Goal: Navigation & Orientation: Find specific page/section

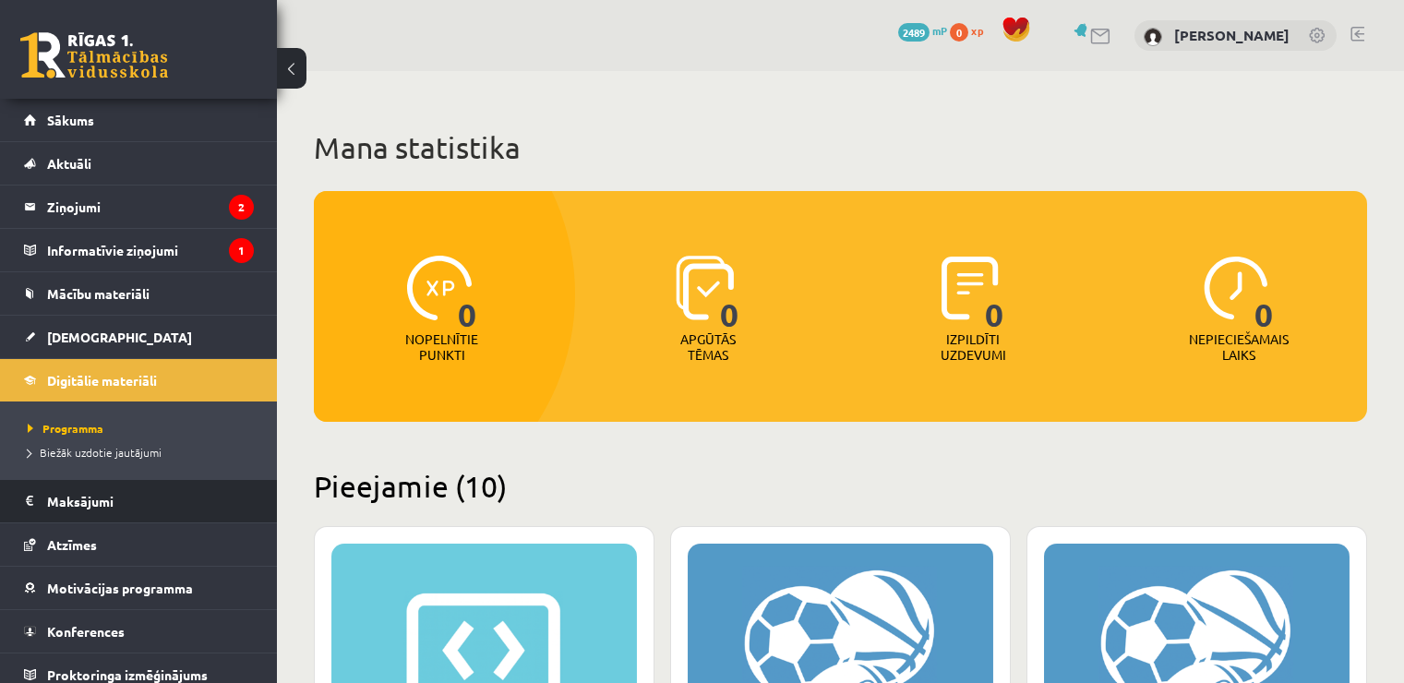
scroll to position [461, 0]
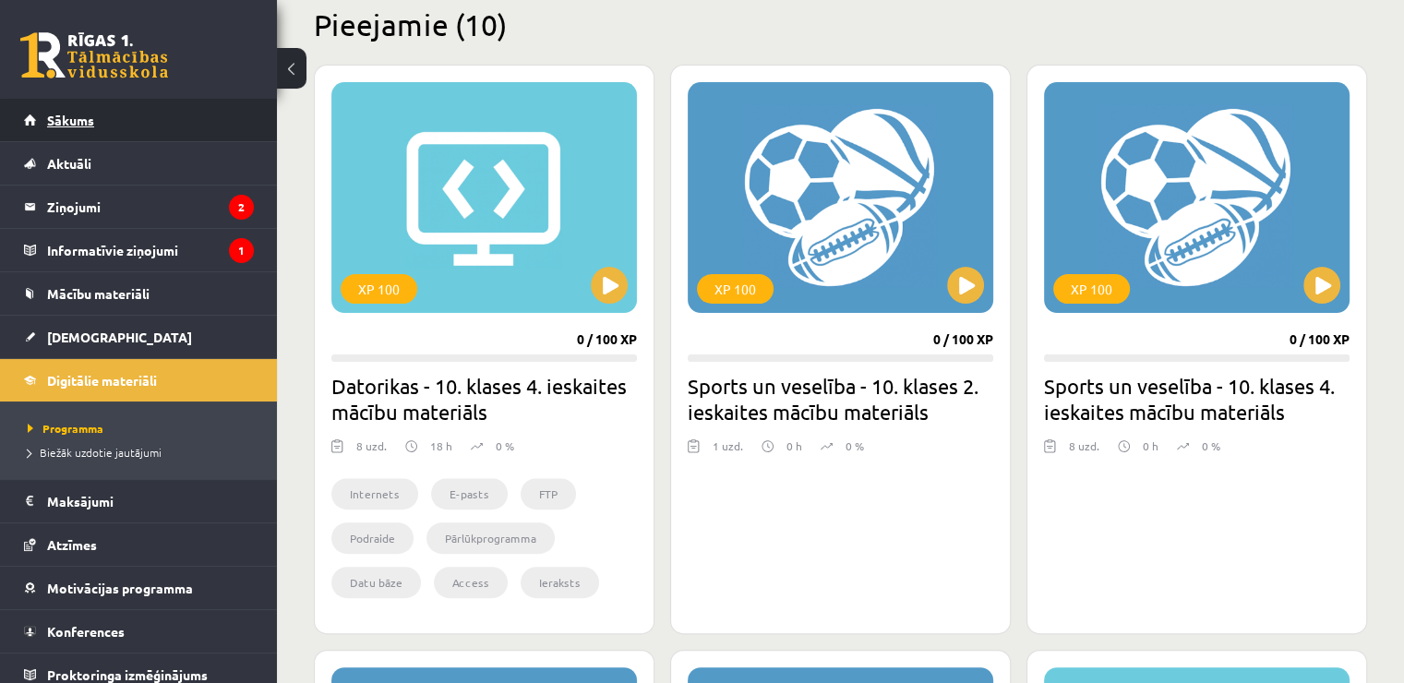
click at [143, 112] on link "Sākums" at bounding box center [139, 120] width 230 height 42
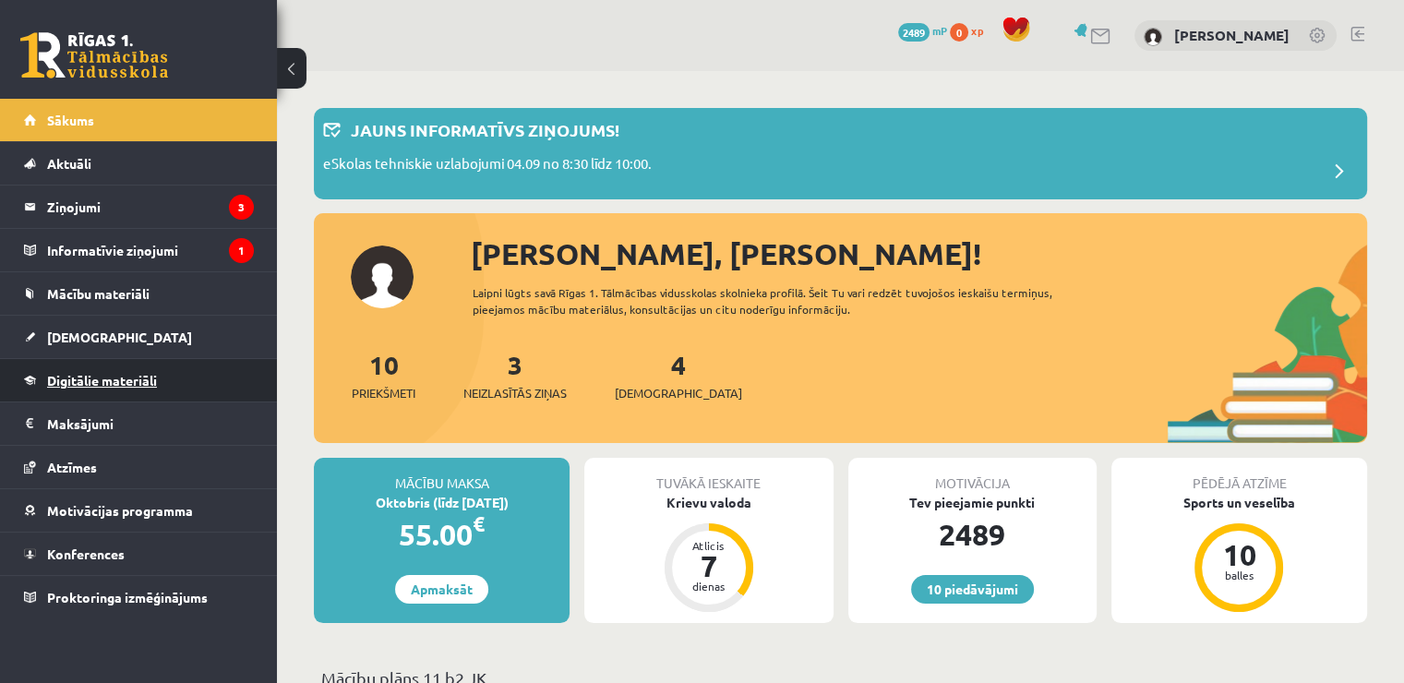
click at [176, 384] on link "Digitālie materiāli" at bounding box center [139, 380] width 230 height 42
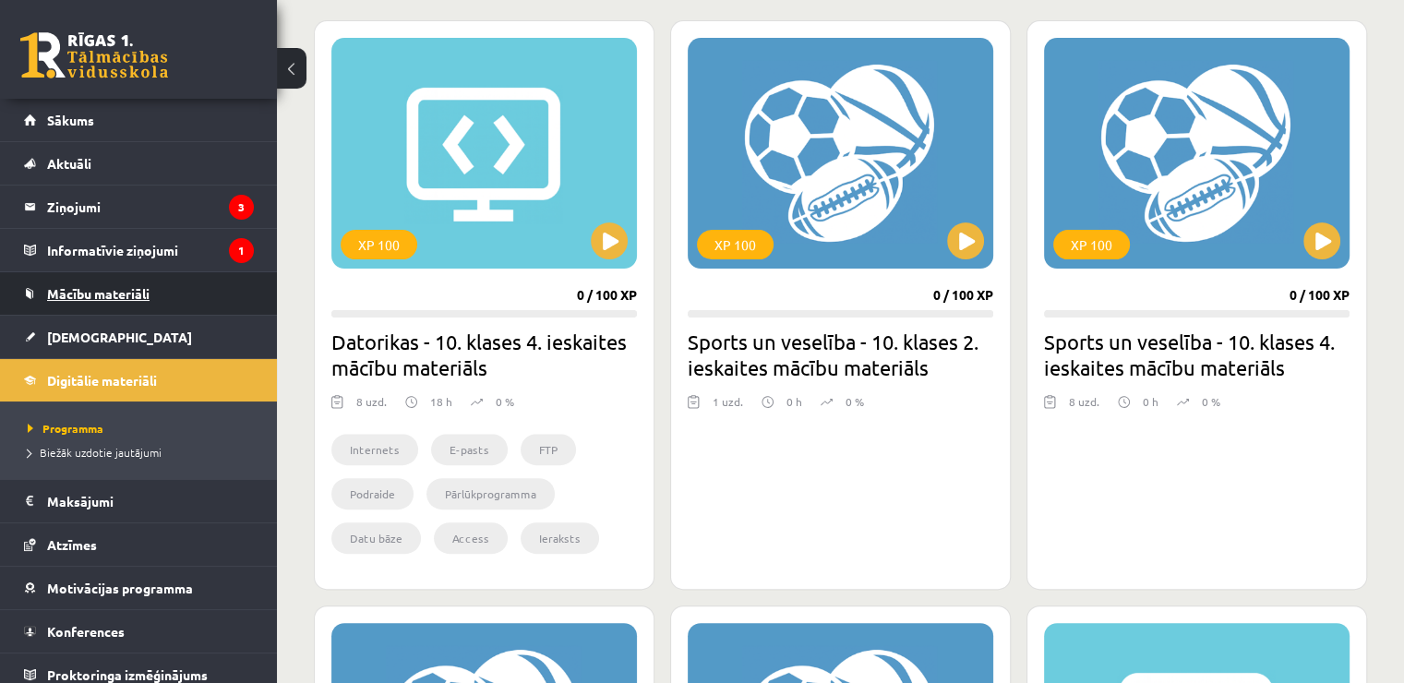
scroll to position [554, 0]
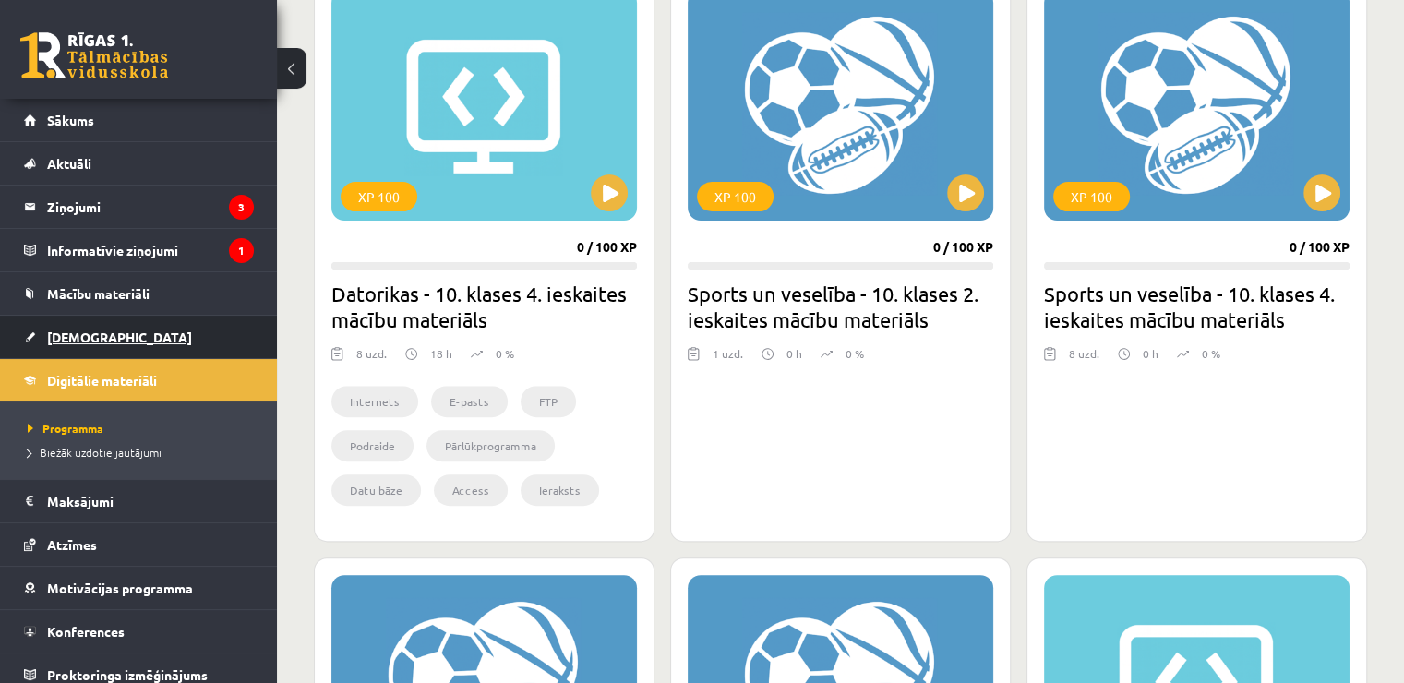
click at [156, 335] on link "[DEMOGRAPHIC_DATA]" at bounding box center [139, 337] width 230 height 42
